Goal: Communication & Community: Answer question/provide support

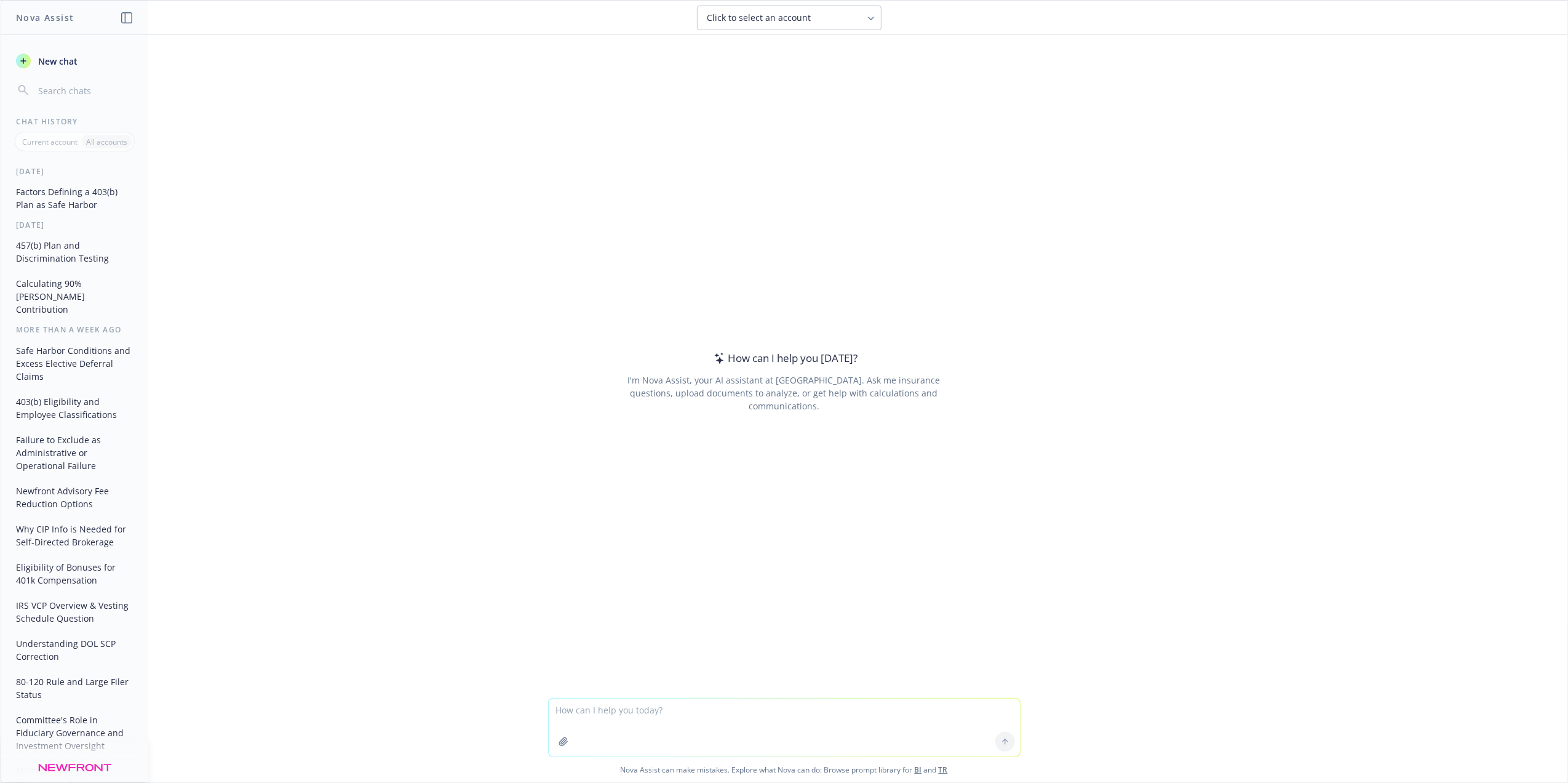
click at [564, 719] on textarea at bounding box center [784, 727] width 471 height 58
type textarea "Can this be said better? We presented a review of the advisory services we can …"
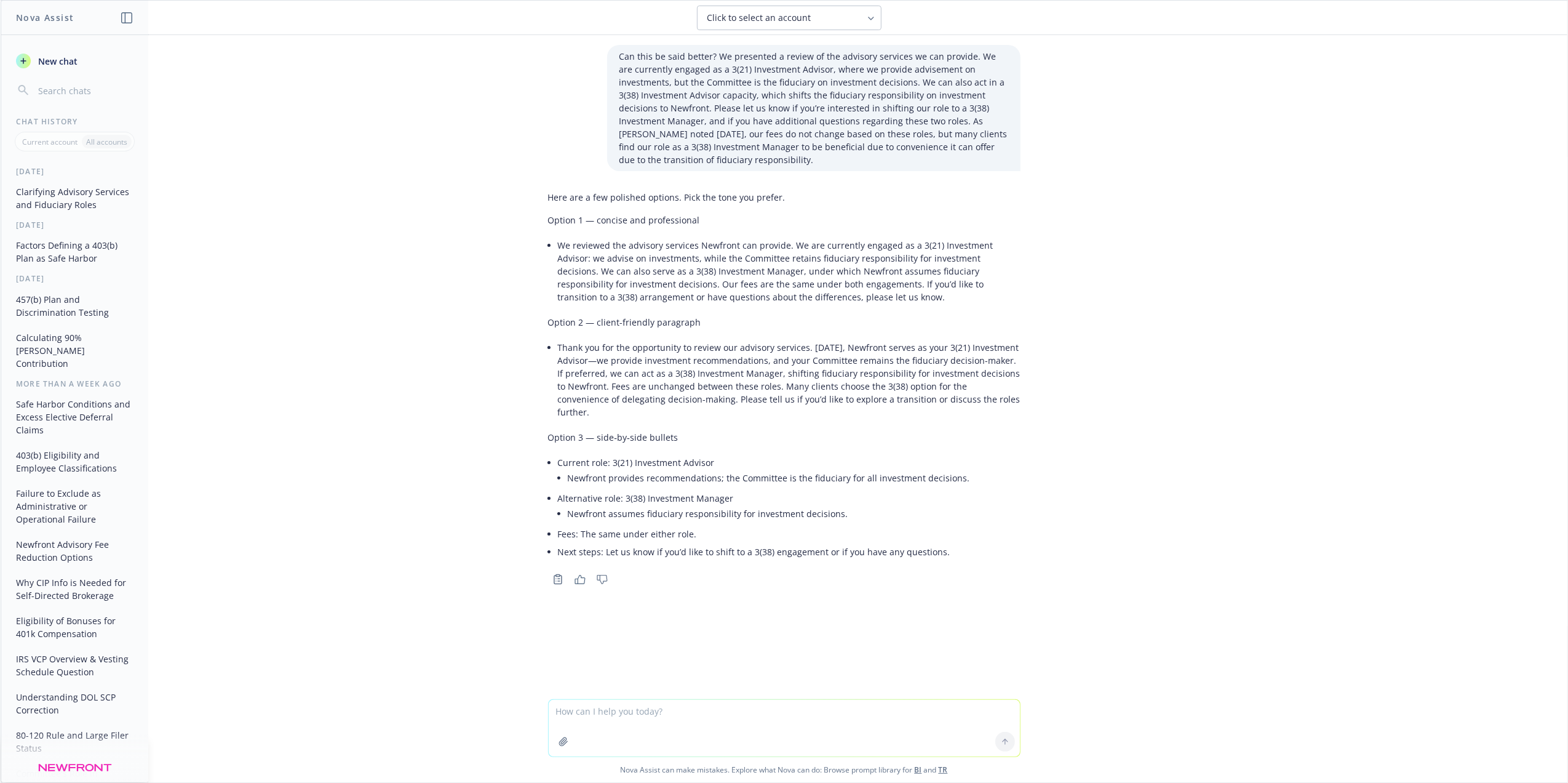
click at [592, 724] on textarea at bounding box center [784, 728] width 471 height 56
type textarea "C"
type textarea "Can you give me option 1 with some of the content in option 2"
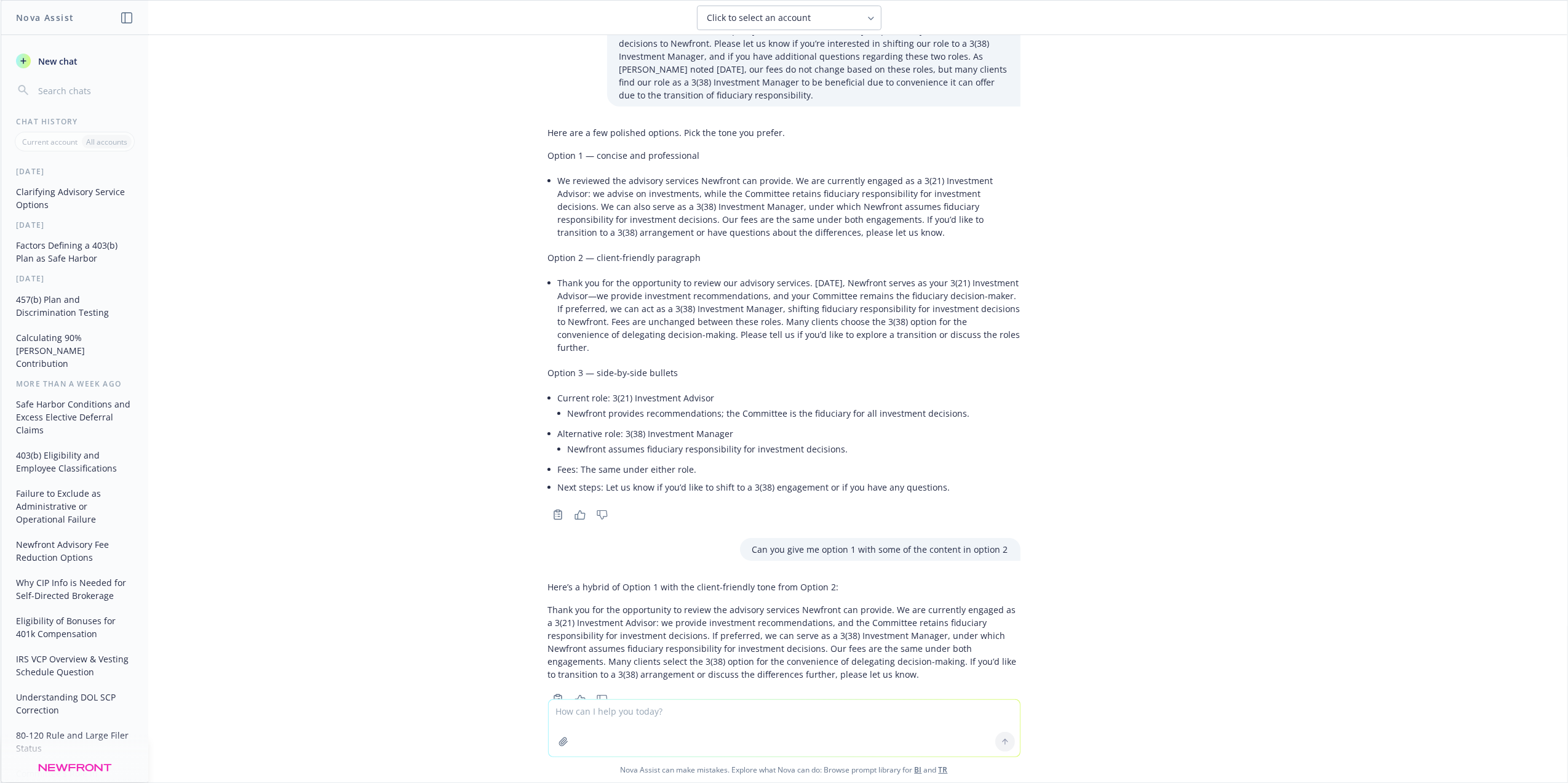
scroll to position [77, 0]
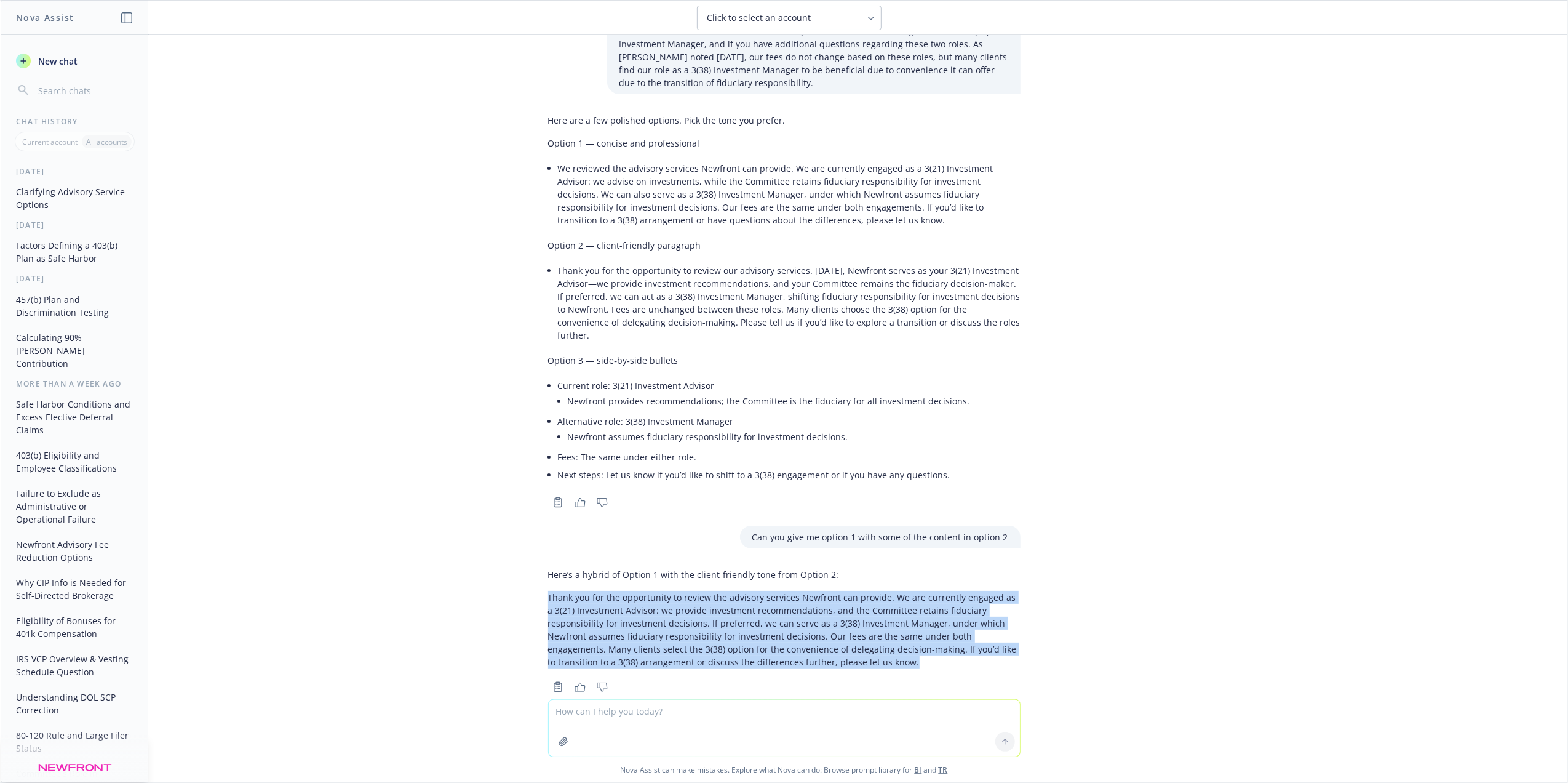
drag, startPoint x: 828, startPoint y: 634, endPoint x: 528, endPoint y: 572, distance: 306.3
click at [538, 572] on div "Here’s a hybrid of Option 1 with the client-friendly tone from Option 2: Thank …" at bounding box center [784, 629] width 492 height 133
drag, startPoint x: 528, startPoint y: 572, endPoint x: 695, endPoint y: 601, distance: 169.5
copy p "Thank you for the opportunity to review the advisory services Newfront can prov…"
